Goal: Find specific page/section: Find specific page/section

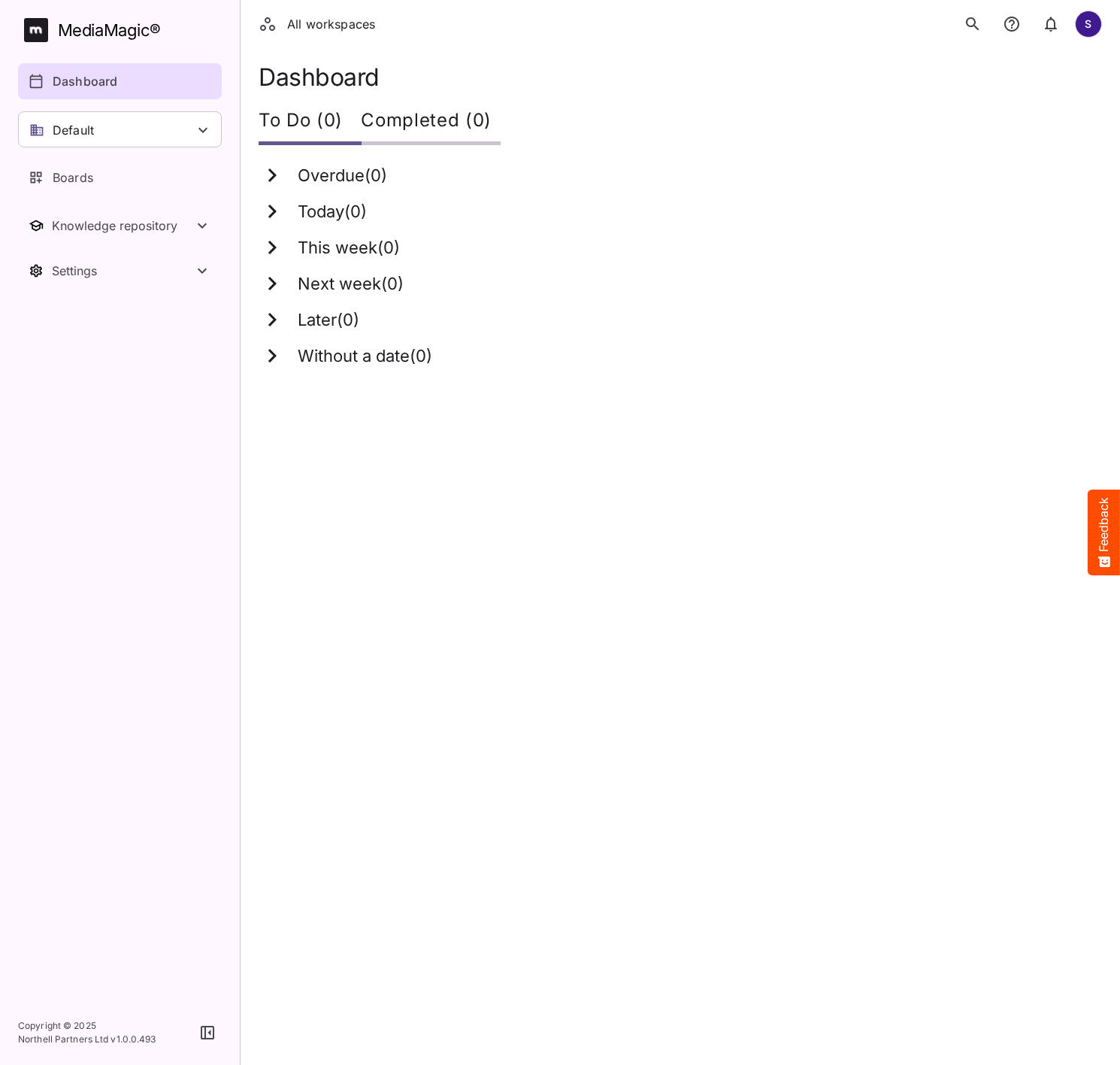
click at [970, 26] on icon "search" at bounding box center [973, 24] width 18 height 18
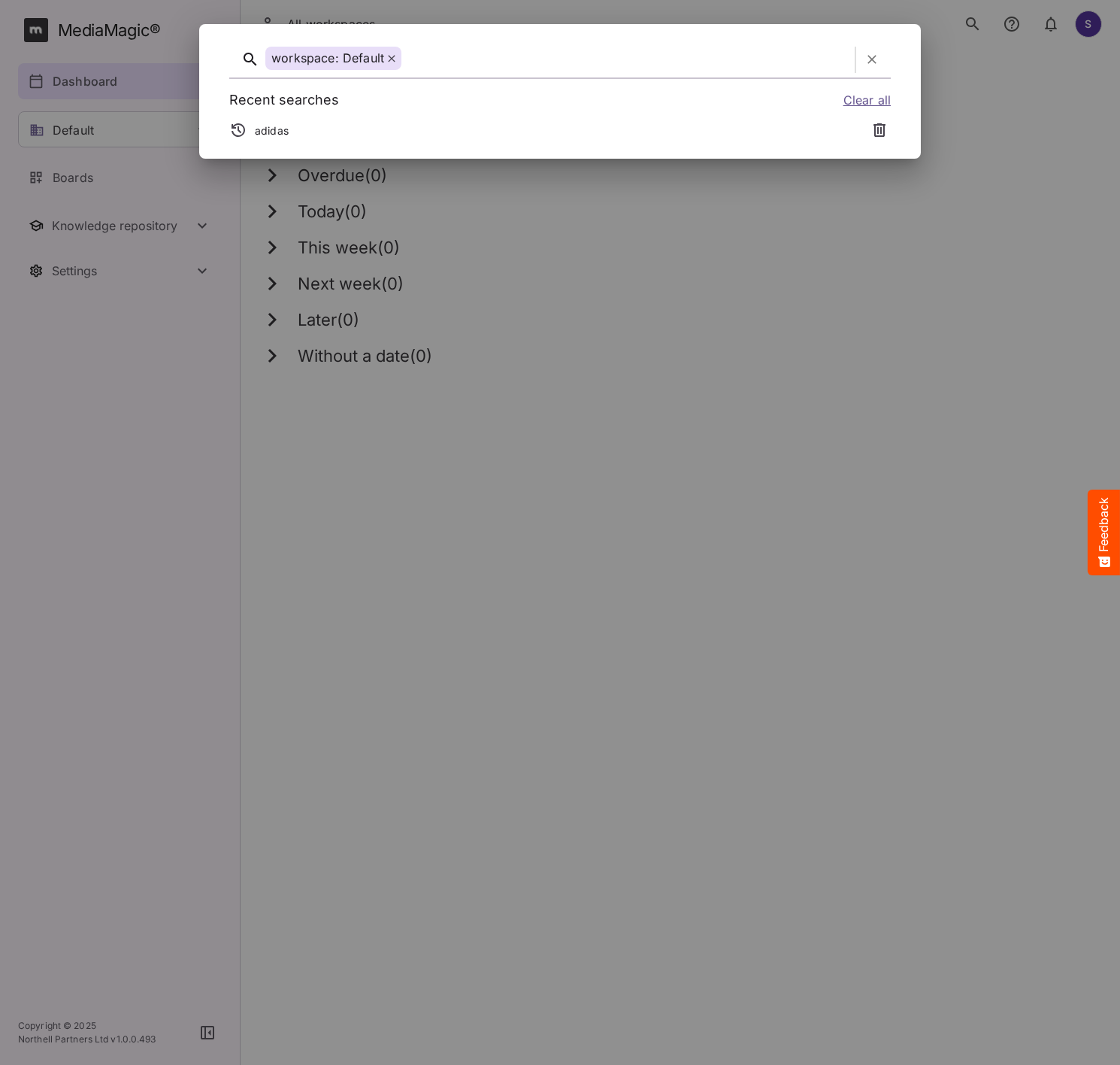
click at [240, 127] on icon "button" at bounding box center [239, 131] width 15 height 15
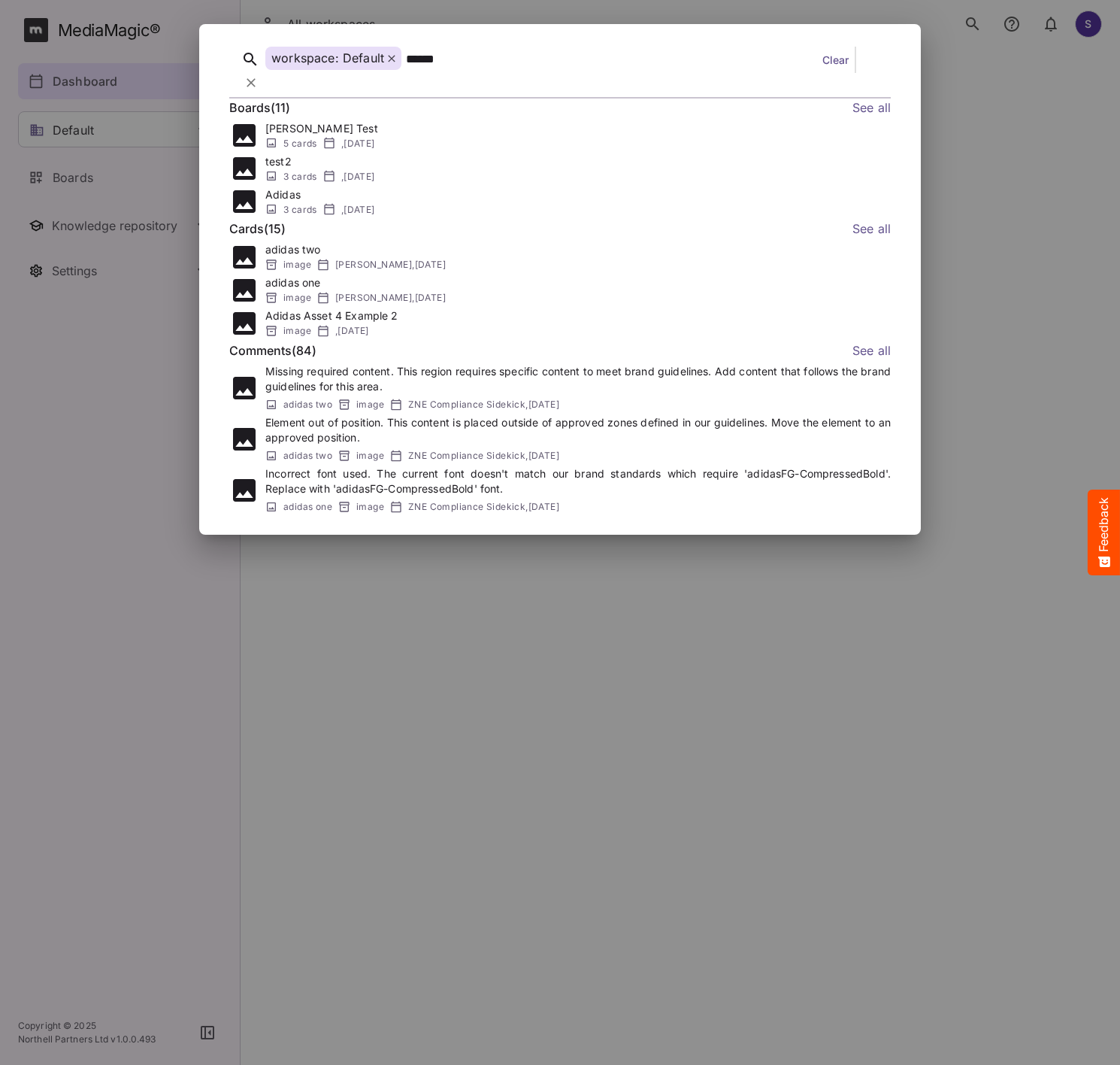
click at [874, 99] on link "See all" at bounding box center [872, 108] width 39 height 19
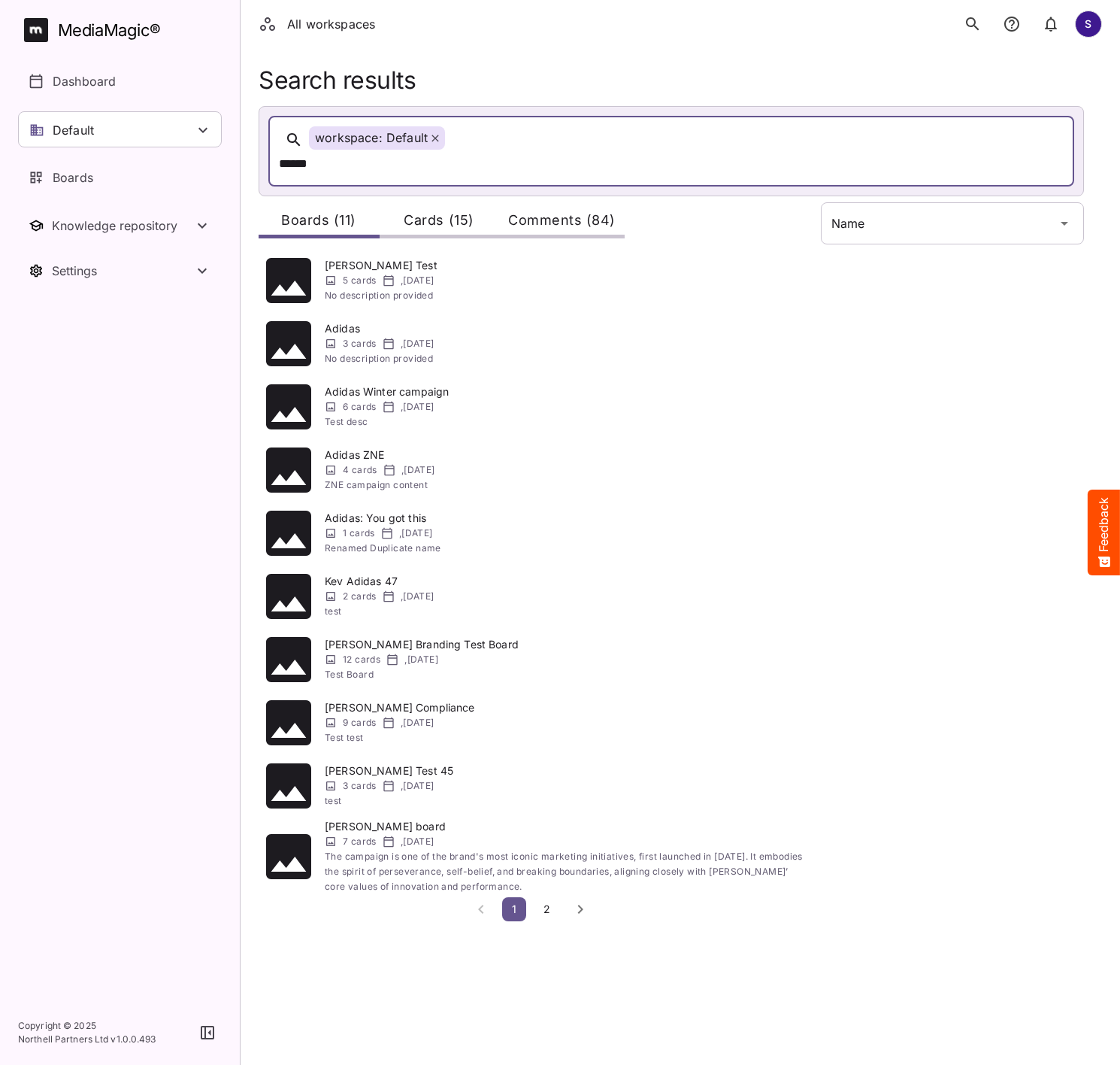
click at [966, 21] on icon "search" at bounding box center [972, 24] width 13 height 13
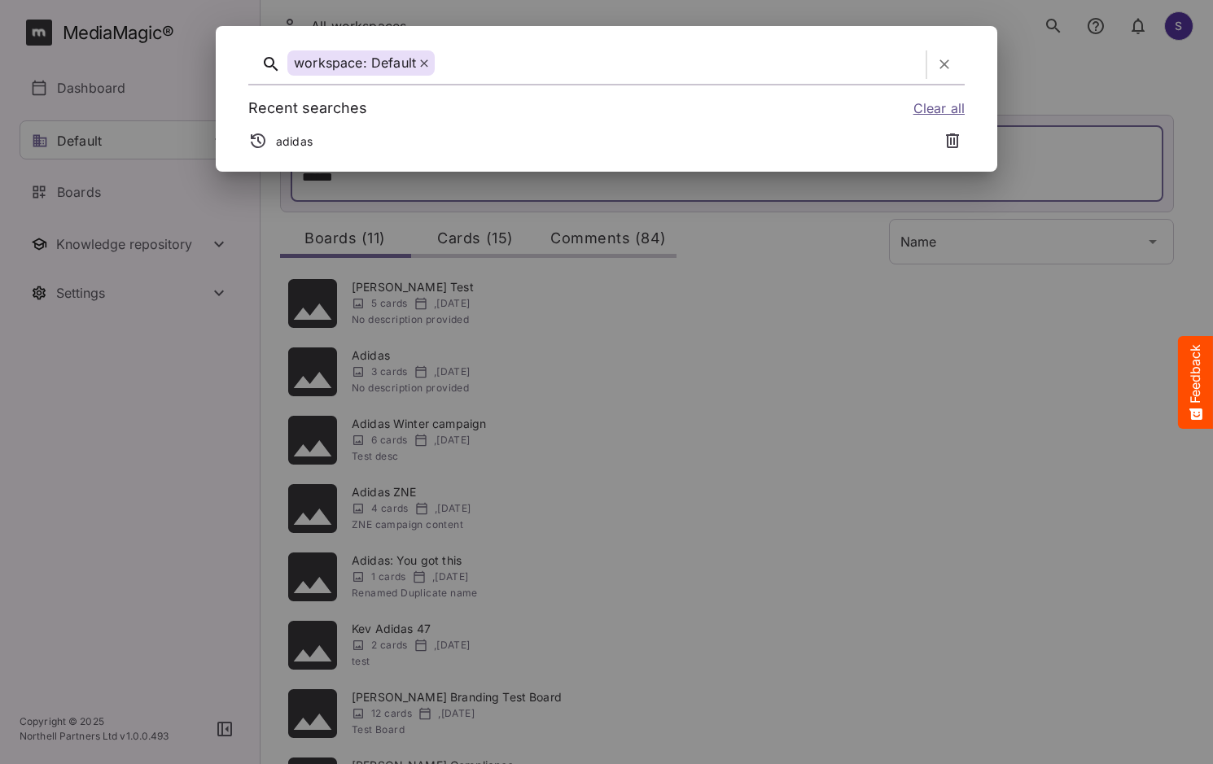
click at [429, 63] on div "workspace: Default" at bounding box center [360, 62] width 147 height 25
click at [424, 59] on icon at bounding box center [424, 63] width 8 height 8
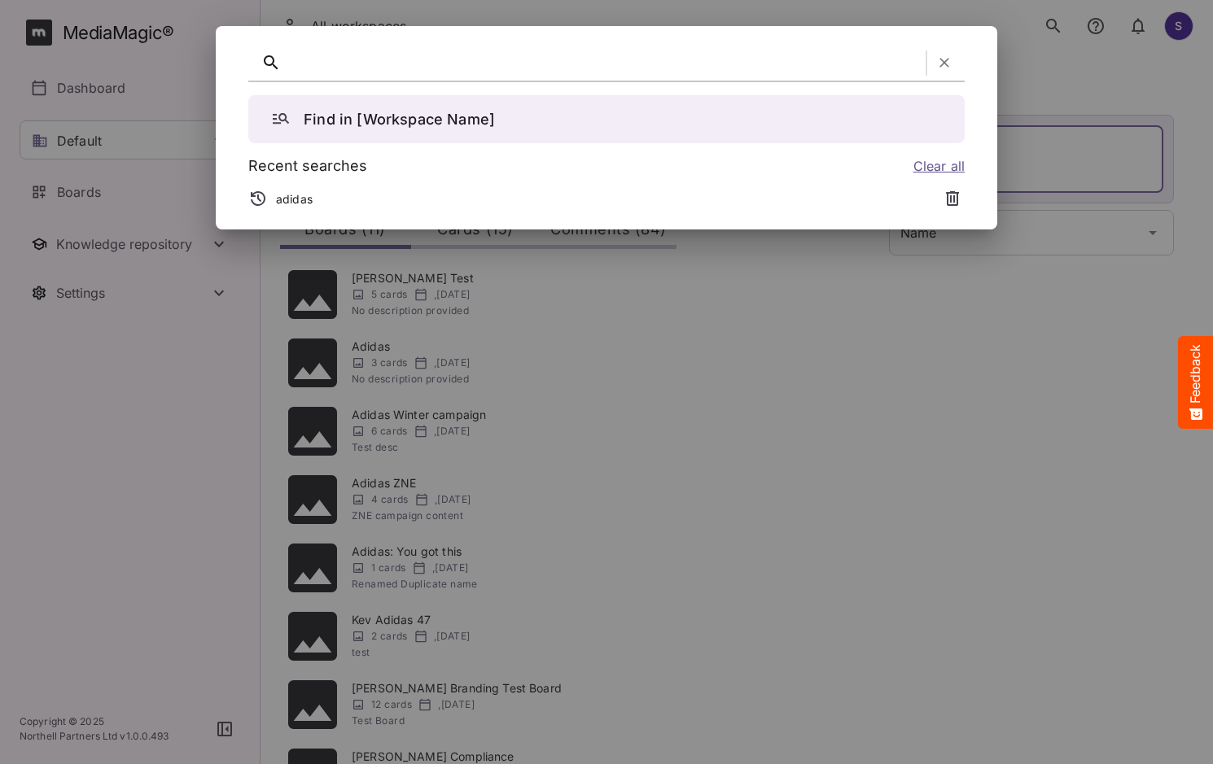
click at [424, 59] on div at bounding box center [603, 62] width 632 height 25
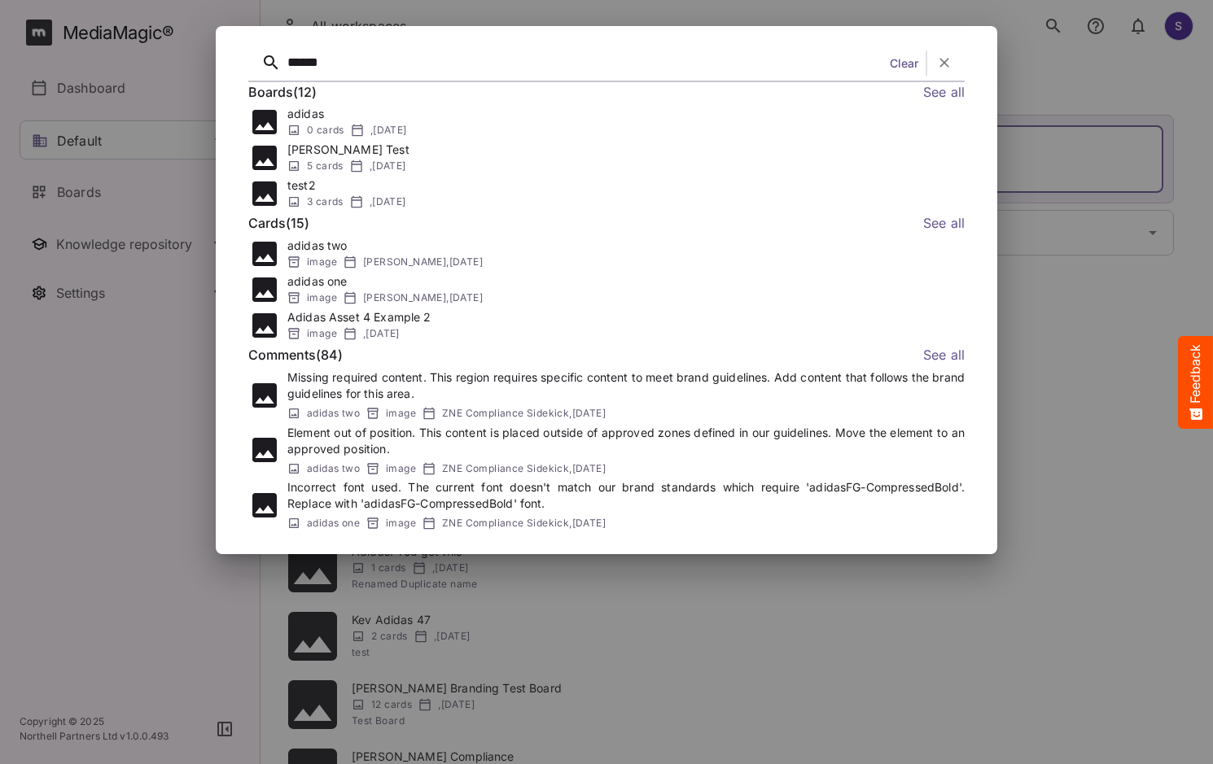
click at [342, 68] on div "******" at bounding box center [585, 62] width 596 height 25
